Goal: Task Accomplishment & Management: Complete application form

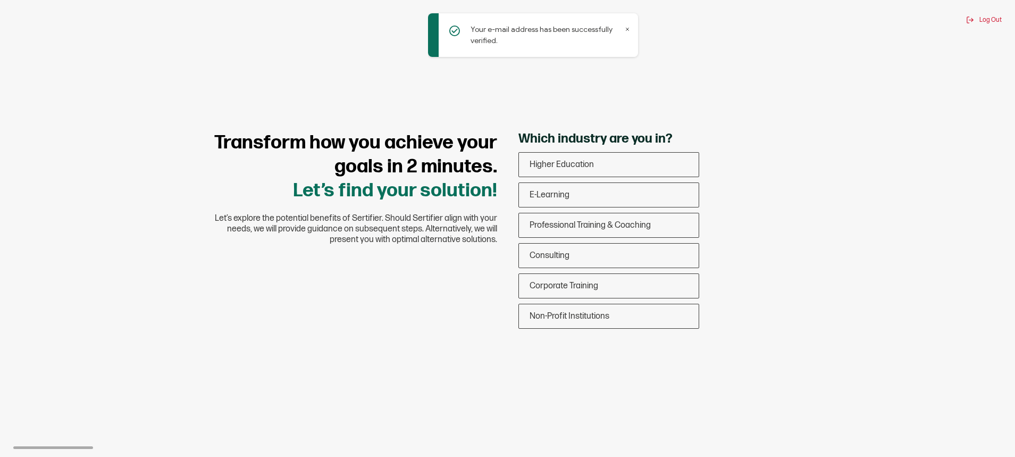
click at [240, 178] on h1 "Transform how you achieve your goals in 2 minutes. Let’s find your solution!" at bounding box center [348, 167] width 298 height 72
click at [547, 202] on div "E-Learning" at bounding box center [609, 194] width 180 height 25
click at [0, 0] on input "E-Learning" at bounding box center [0, 0] width 0 height 0
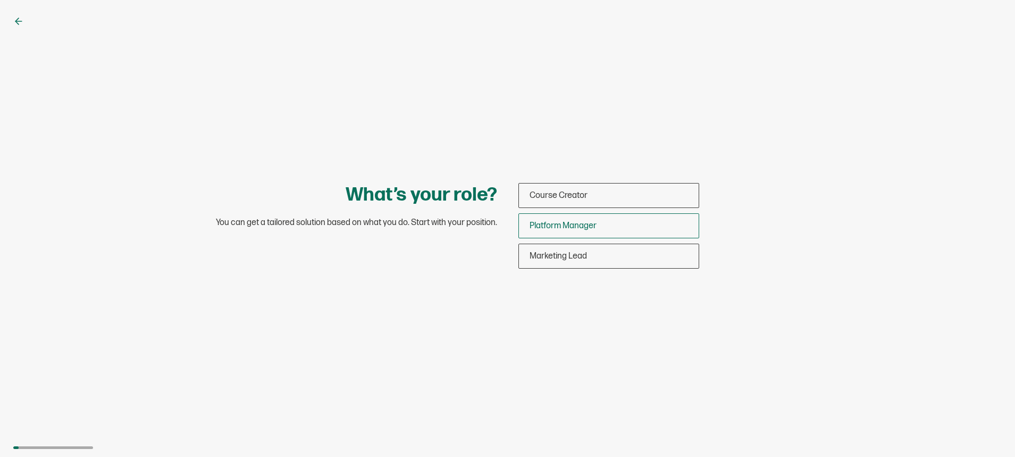
click at [541, 226] on span "Platform Manager" at bounding box center [562, 226] width 67 height 10
click at [0, 0] on input "Platform Manager" at bounding box center [0, 0] width 0 height 0
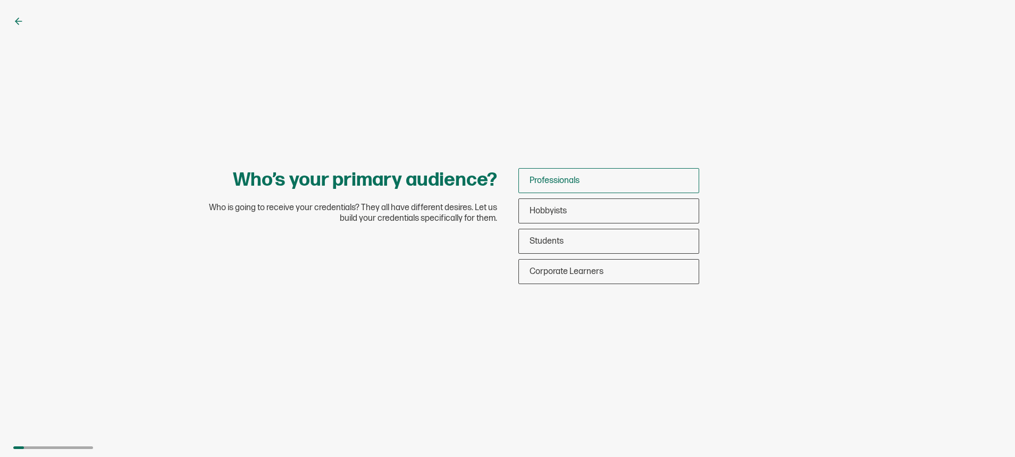
click at [535, 179] on span "Professionals" at bounding box center [554, 180] width 50 height 10
click at [0, 0] on input "Professionals" at bounding box center [0, 0] width 0 height 0
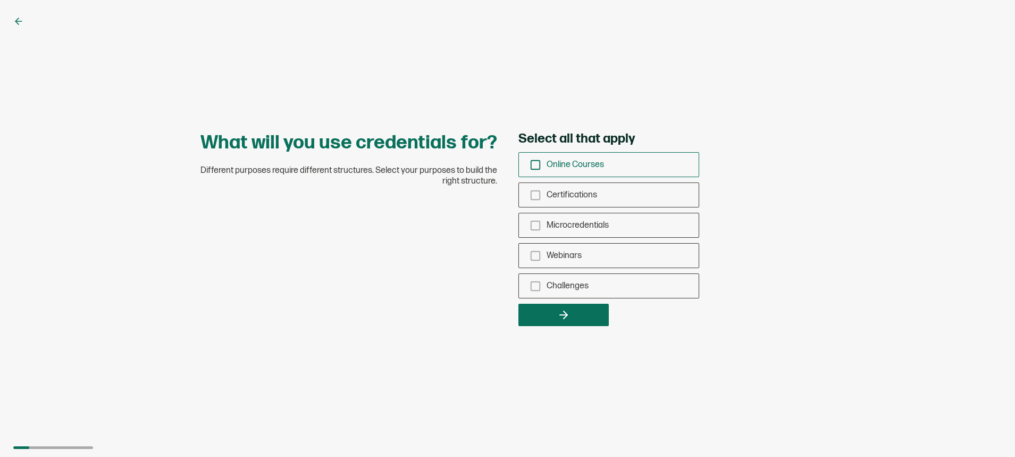
click at [533, 163] on icon "checkbox-group" at bounding box center [535, 165] width 12 height 12
click at [0, 0] on input "Online Courses" at bounding box center [0, 0] width 0 height 0
click at [534, 191] on rect "checkbox-group" at bounding box center [534, 194] width 9 height 9
click at [0, 0] on input "Certifications" at bounding box center [0, 0] width 0 height 0
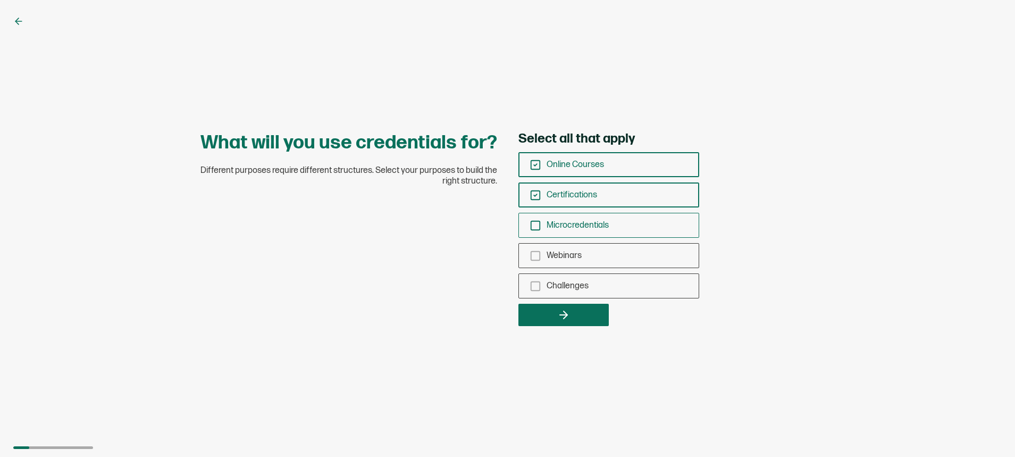
click at [535, 229] on icon "checkbox-group" at bounding box center [535, 225] width 12 height 12
click at [0, 0] on input "Microcredentials" at bounding box center [0, 0] width 0 height 0
click at [537, 249] on div "Webinars" at bounding box center [609, 255] width 180 height 25
click at [0, 0] on input "Webinars" at bounding box center [0, 0] width 0 height 0
click at [535, 290] on rect "checkbox-group" at bounding box center [534, 285] width 9 height 9
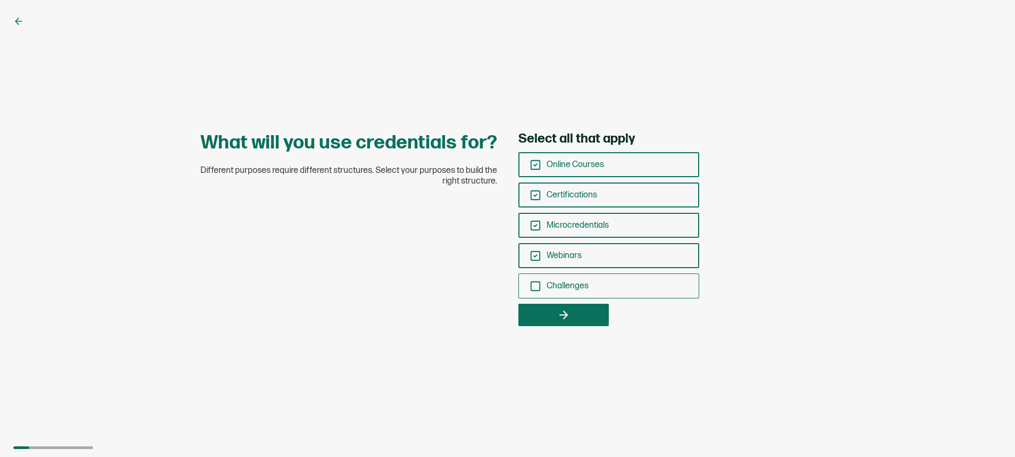
click at [0, 0] on input "Challenges" at bounding box center [0, 0] width 0 height 0
click at [547, 327] on div "What will you use credentials for? Different purposes require different structu…" at bounding box center [507, 228] width 1015 height 457
click at [550, 314] on button "button" at bounding box center [563, 314] width 90 height 22
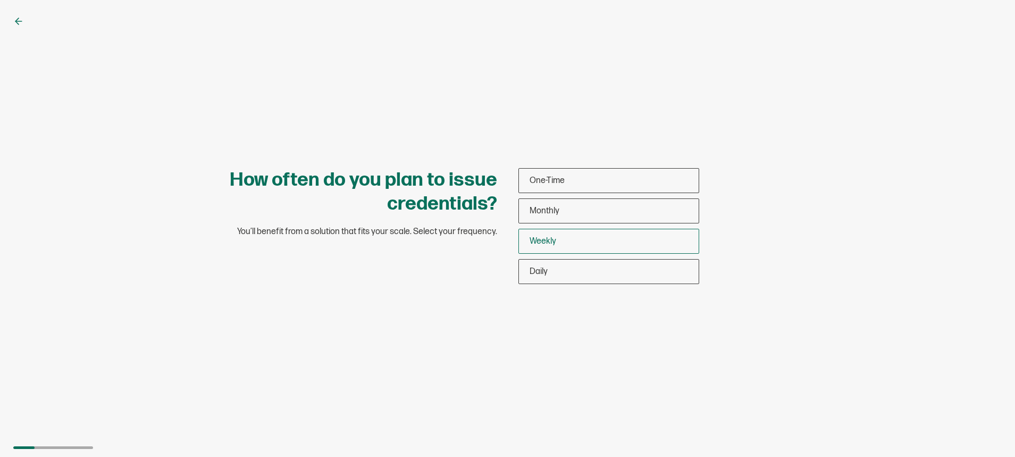
click at [553, 239] on span "Weekly" at bounding box center [542, 241] width 27 height 10
click at [0, 0] on input "Weekly" at bounding box center [0, 0] width 0 height 0
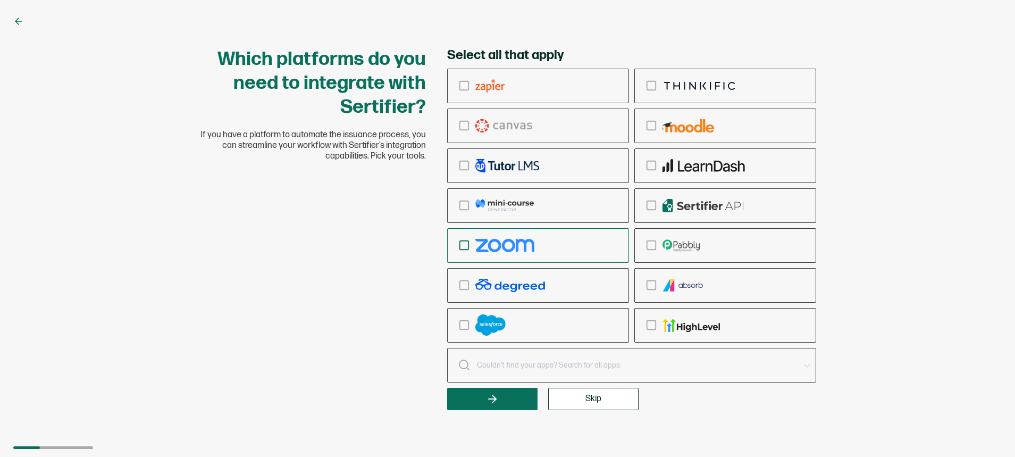
click at [465, 246] on icon "checkbox-group" at bounding box center [464, 245] width 12 height 12
click at [0, 0] on input "checkbox-group" at bounding box center [0, 0] width 0 height 0
click at [465, 246] on icon "checkbox-group" at bounding box center [464, 245] width 12 height 12
click at [0, 0] on input "checkbox-group" at bounding box center [0, 0] width 0 height 0
click at [496, 400] on icon "button" at bounding box center [492, 398] width 13 height 13
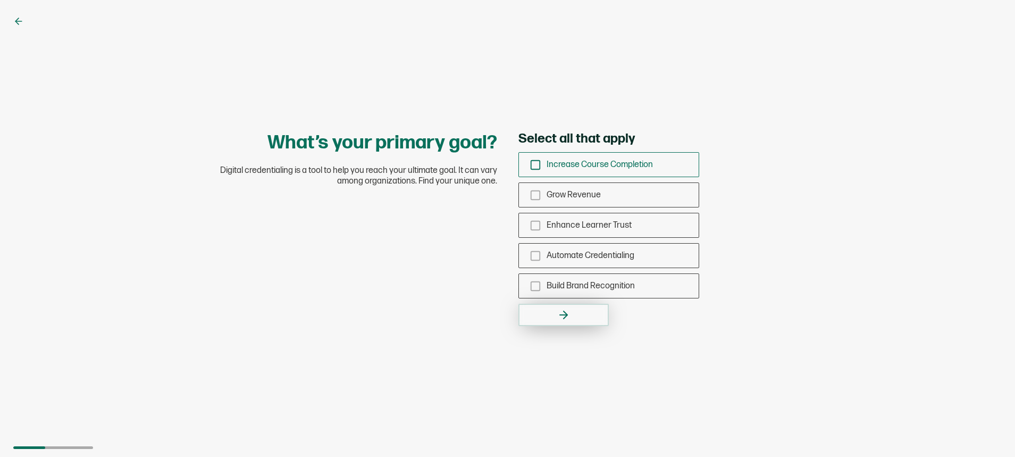
click at [575, 162] on span "Increase Course Completion" at bounding box center [599, 164] width 106 height 10
click at [0, 0] on input "Increase Course Completion" at bounding box center [0, 0] width 0 height 0
click at [551, 250] on span "Automate Credentialing" at bounding box center [590, 255] width 88 height 10
click at [0, 0] on input "Automate Credentialing" at bounding box center [0, 0] width 0 height 0
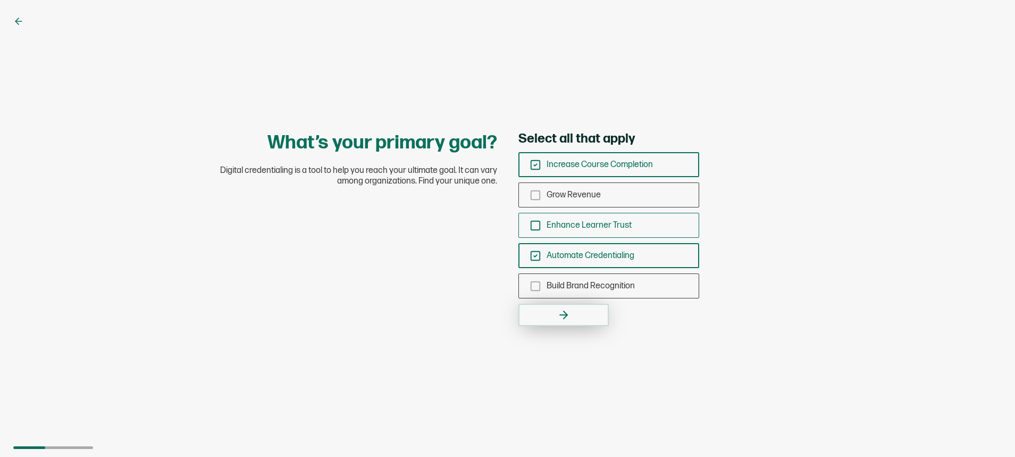
click at [542, 218] on div "Enhance Learner Trust" at bounding box center [609, 225] width 180 height 25
click at [0, 0] on input "Enhance Learner Trust" at bounding box center [0, 0] width 0 height 0
click at [541, 198] on icon "checkbox-group" at bounding box center [535, 195] width 12 height 12
click at [0, 0] on input "Grow Revenue" at bounding box center [0, 0] width 0 height 0
click at [545, 326] on div "What’s your primary goal? Digital credentialing is a tool to help you reach you…" at bounding box center [507, 228] width 1015 height 457
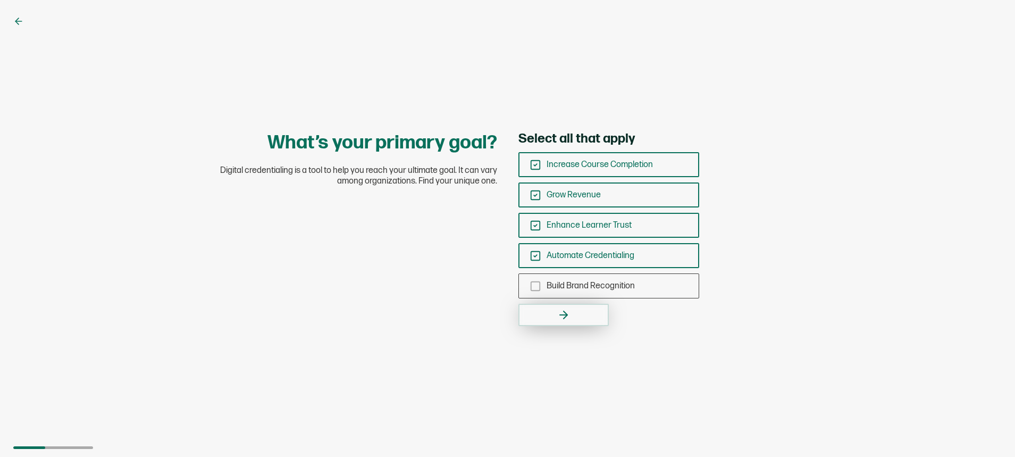
click at [548, 315] on button "button" at bounding box center [563, 314] width 90 height 22
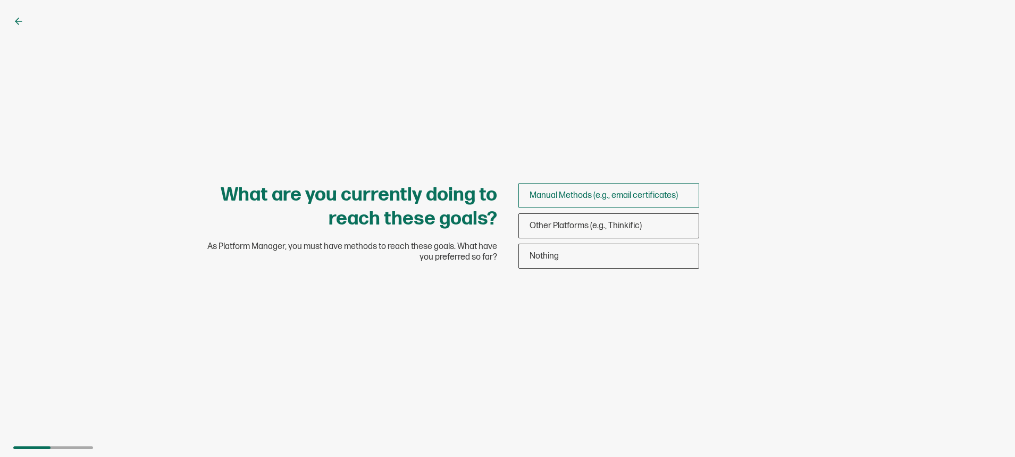
click at [630, 188] on div "Manual Methods (e.g., email certificates)" at bounding box center [609, 195] width 180 height 25
click at [0, 0] on input "Manual Methods (e.g., email certificates)" at bounding box center [0, 0] width 0 height 0
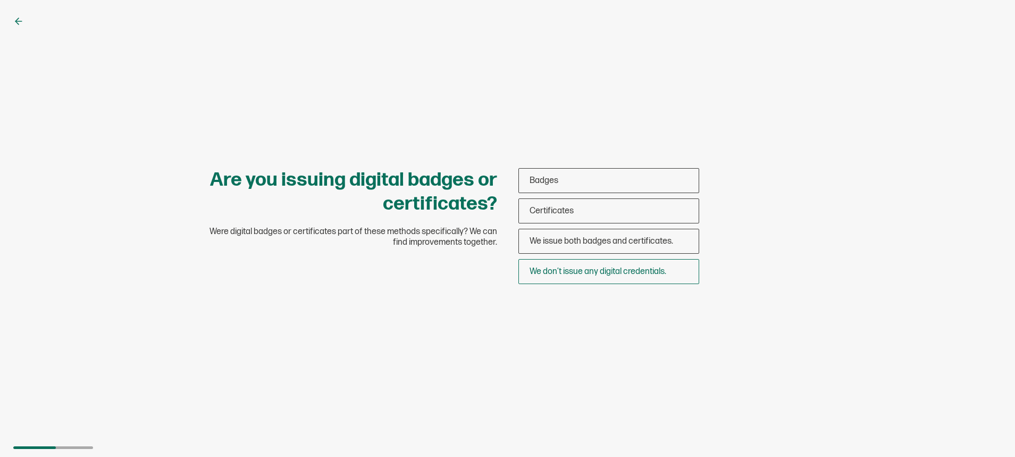
click at [546, 276] on span "We don’t issue any digital credentials." at bounding box center [597, 271] width 137 height 10
click at [0, 0] on input "We don’t issue any digital credentials." at bounding box center [0, 0] width 0 height 0
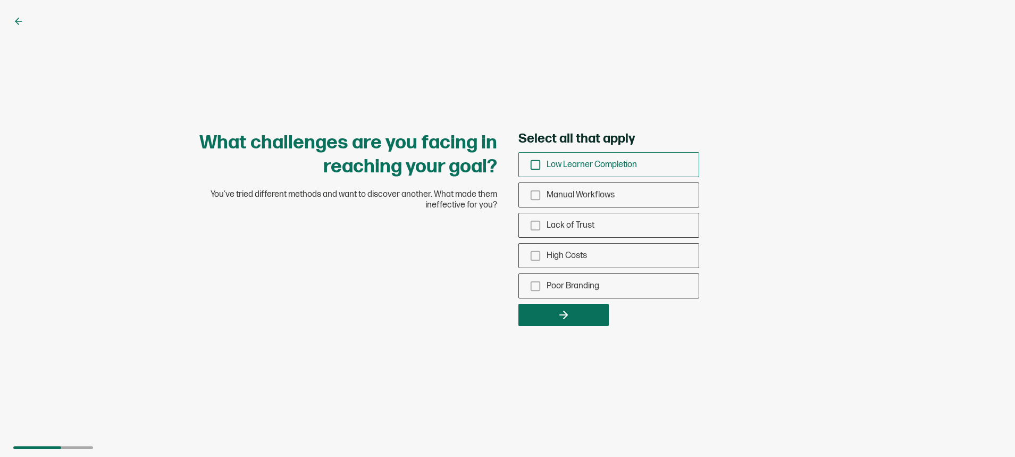
click at [573, 170] on div "Low Learner Completion" at bounding box center [609, 164] width 180 height 25
click at [0, 0] on input "Low Learner Completion" at bounding box center [0, 0] width 0 height 0
click at [568, 193] on span "Manual Workflows" at bounding box center [580, 195] width 68 height 10
click at [0, 0] on input "Manual Workflows" at bounding box center [0, 0] width 0 height 0
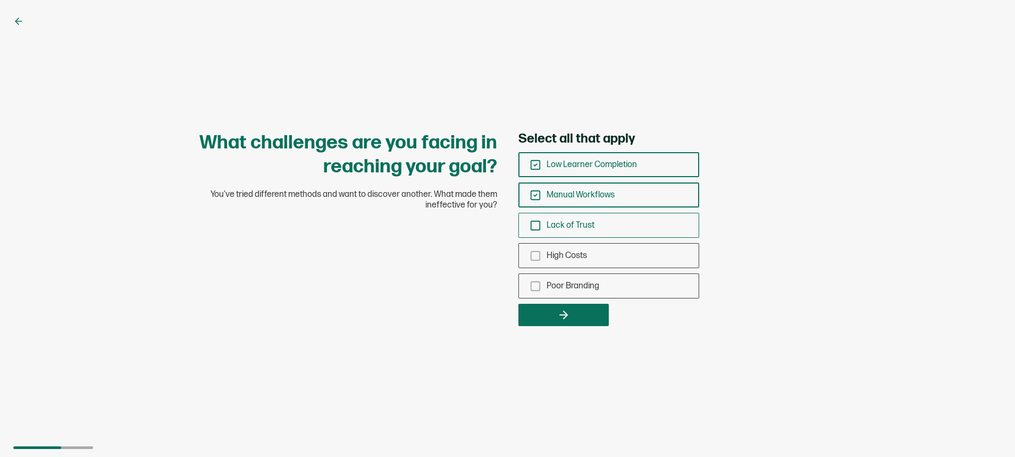
click at [565, 216] on div "Lack of Trust" at bounding box center [609, 225] width 180 height 25
click at [0, 0] on input "Lack of Trust" at bounding box center [0, 0] width 0 height 0
click at [562, 261] on div "High Costs" at bounding box center [609, 255] width 180 height 25
click at [0, 0] on input "High Costs" at bounding box center [0, 0] width 0 height 0
click at [562, 289] on span "Poor Branding" at bounding box center [572, 286] width 53 height 10
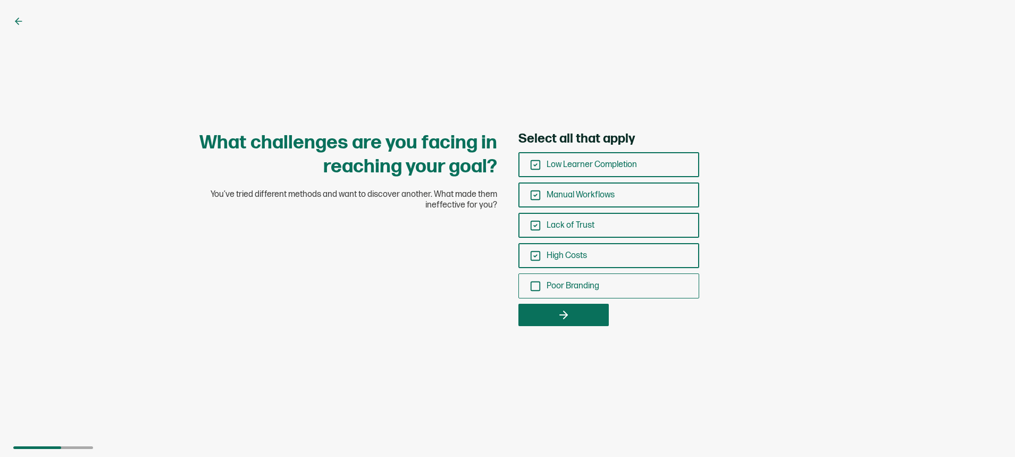
click at [0, 0] on input "Poor Branding" at bounding box center [0, 0] width 0 height 0
click at [564, 308] on icon "button" at bounding box center [563, 314] width 13 height 13
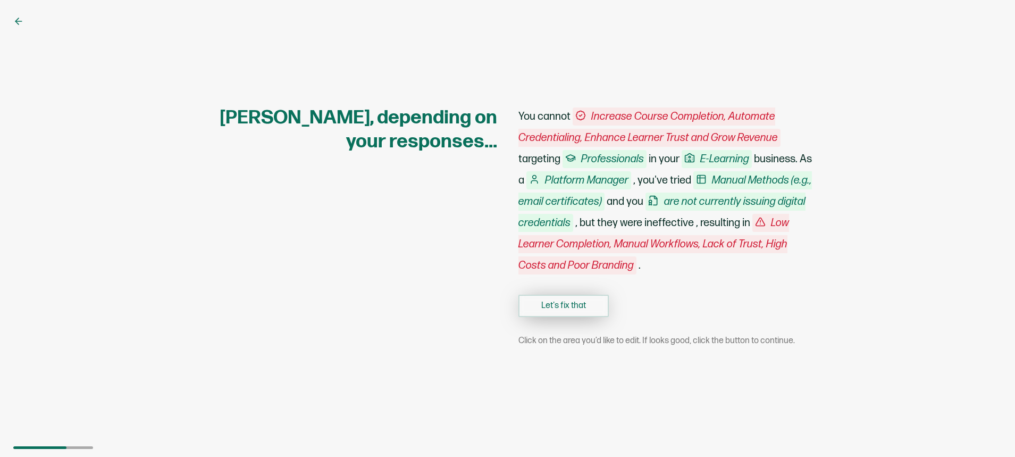
click at [535, 303] on button "Let's fix that" at bounding box center [563, 305] width 90 height 22
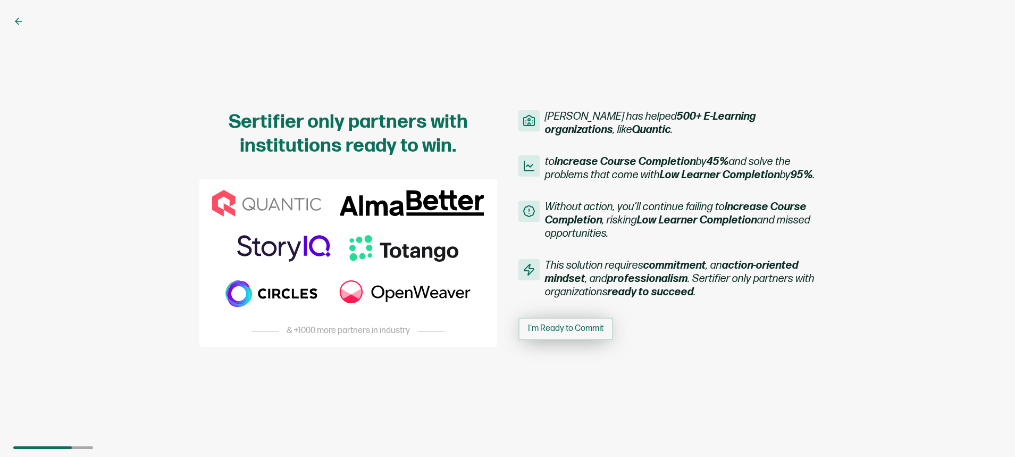
click at [540, 333] on span "I'm Ready to Commit" at bounding box center [565, 328] width 75 height 9
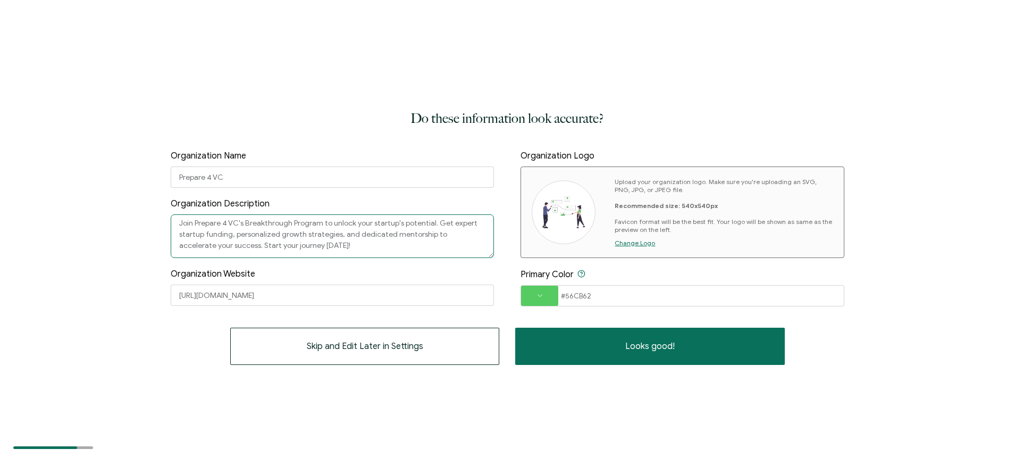
click at [197, 224] on textarea "Join Prepare 4 VC's Breakthrough Program to unlock your startup's potential. Ge…" at bounding box center [332, 236] width 323 height 44
click at [225, 186] on input "Prepare 4 VC" at bounding box center [332, 176] width 323 height 21
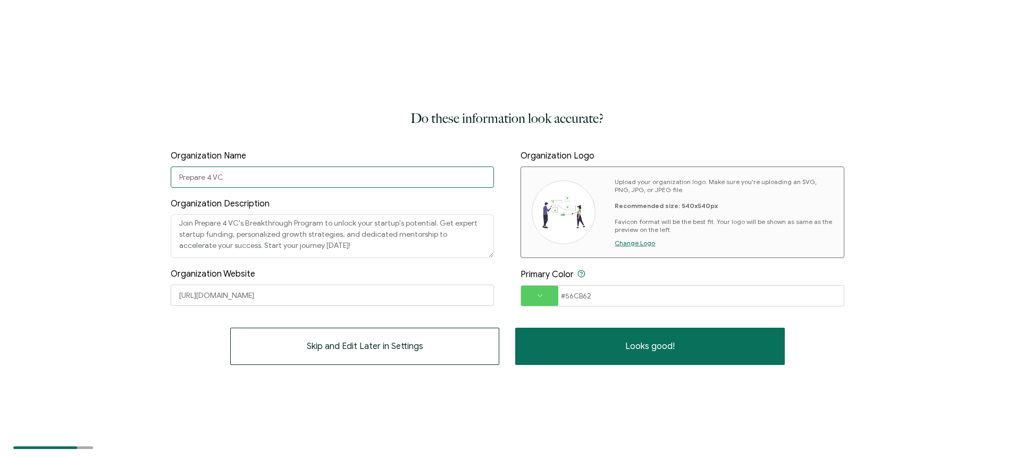
click at [225, 186] on input "Prepare 4 VC" at bounding box center [332, 176] width 323 height 21
type input "ASTRA Labs"
click at [223, 292] on input "[URL][DOMAIN_NAME]" at bounding box center [332, 294] width 323 height 21
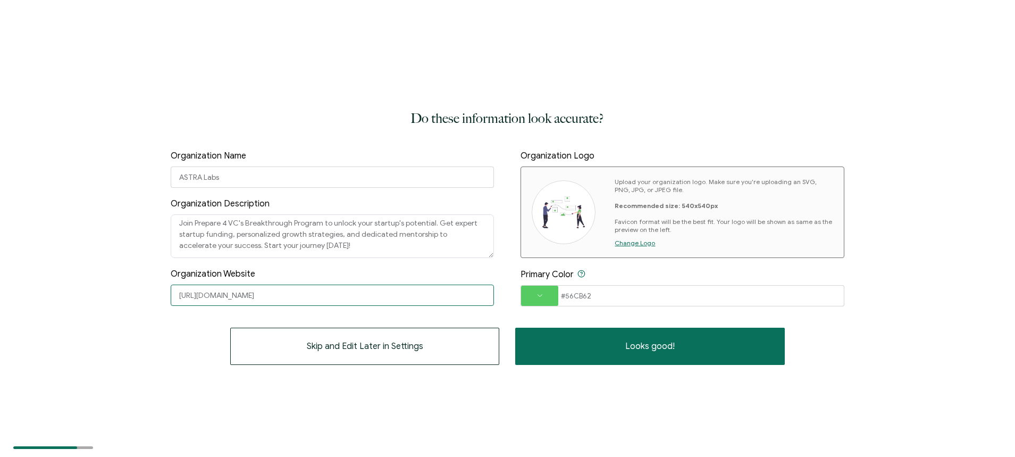
paste input "[DOMAIN_NAME][URL]"
type input "[URL][DOMAIN_NAME]"
click at [623, 241] on span "Change Logo" at bounding box center [634, 243] width 40 height 8
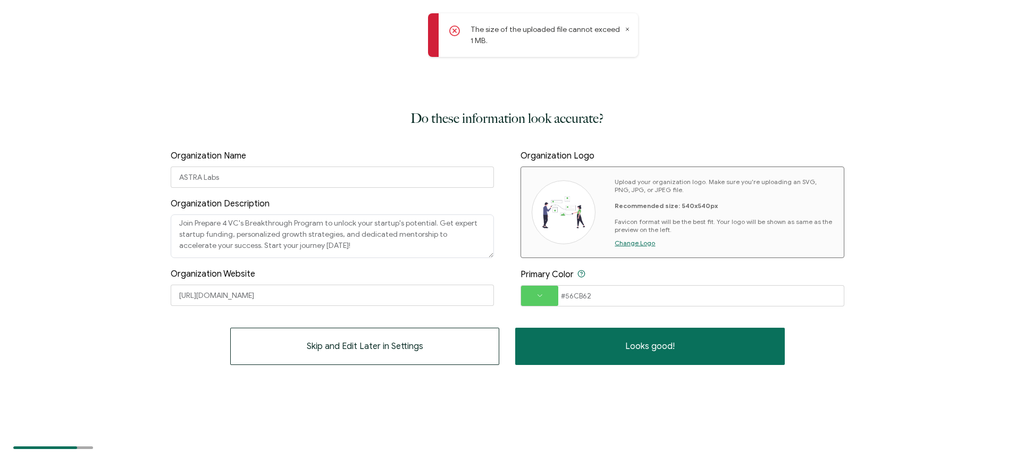
click at [626, 246] on span "Change Logo" at bounding box center [634, 243] width 40 height 8
click at [629, 246] on span "Change Logo" at bounding box center [634, 243] width 40 height 8
click at [542, 298] on span at bounding box center [539, 295] width 37 height 6
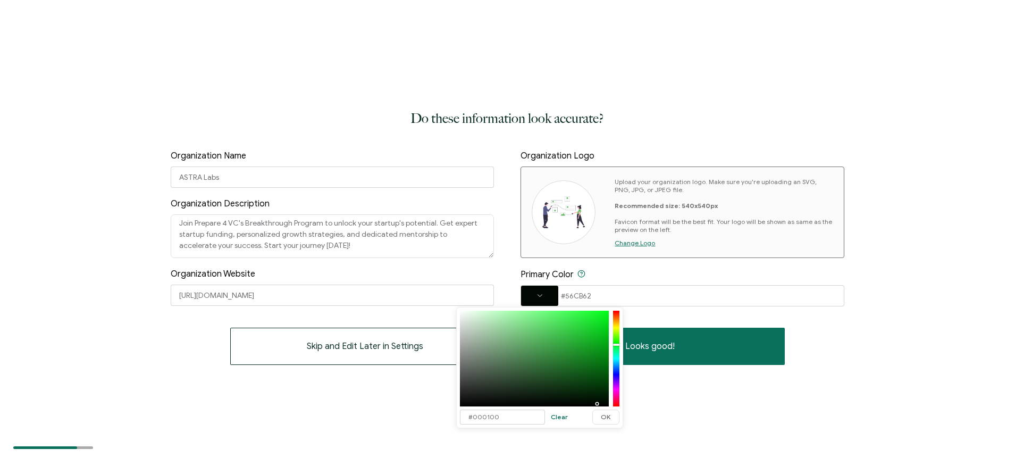
type input "#000000"
drag, startPoint x: 552, startPoint y: 331, endPoint x: 598, endPoint y: 406, distance: 88.2
click at [598, 406] on div at bounding box center [534, 358] width 149 height 96
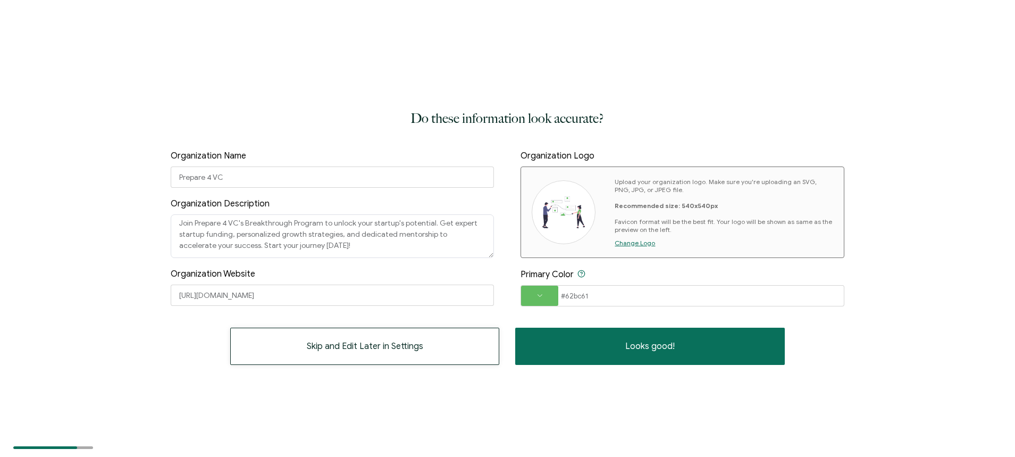
click at [414, 356] on button "Skip and Edit Later in Settings" at bounding box center [364, 345] width 269 height 37
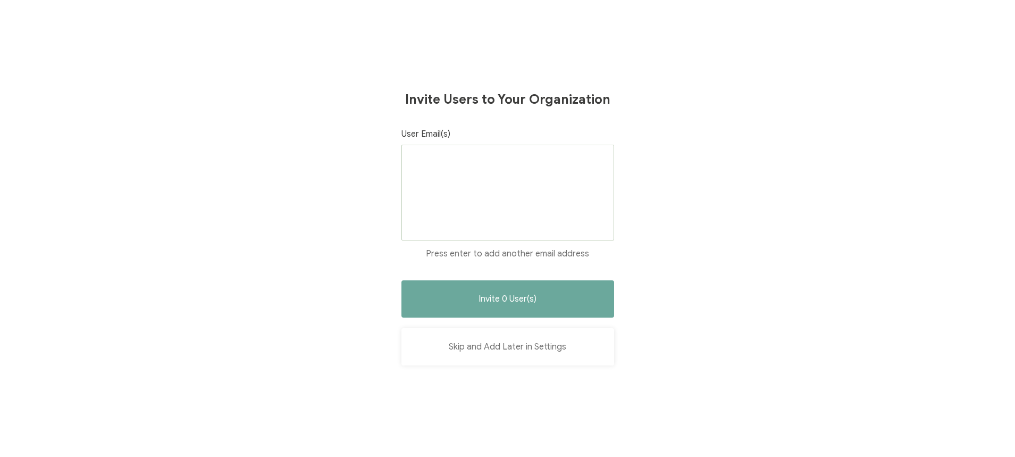
click at [492, 344] on button "Skip and Add Later in Settings" at bounding box center [507, 346] width 213 height 37
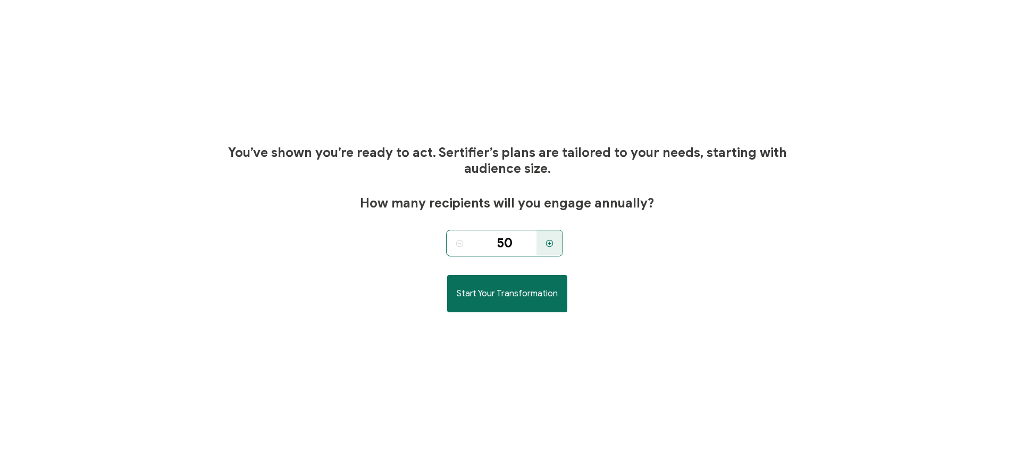
click at [547, 238] on div at bounding box center [549, 243] width 26 height 27
type input "100"
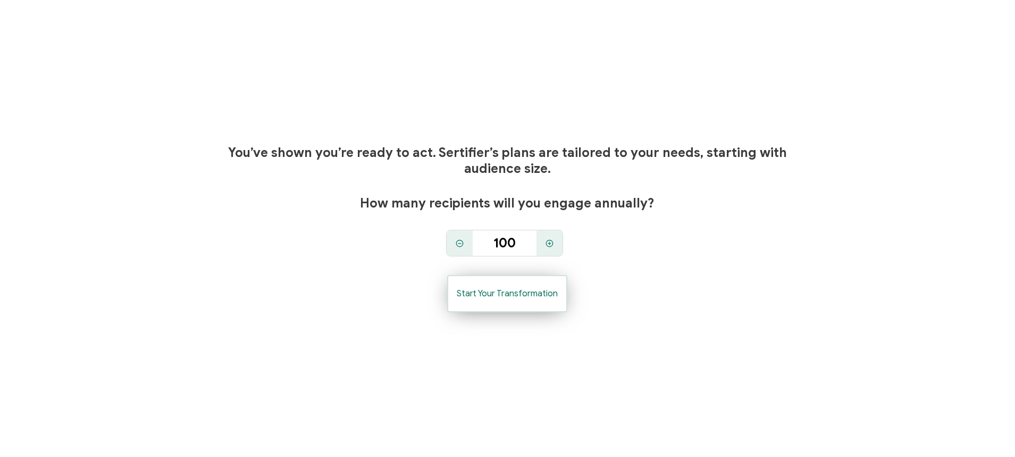
click at [512, 292] on span "Start Your Transformation" at bounding box center [507, 293] width 101 height 9
